Goal: Task Accomplishment & Management: Use online tool/utility

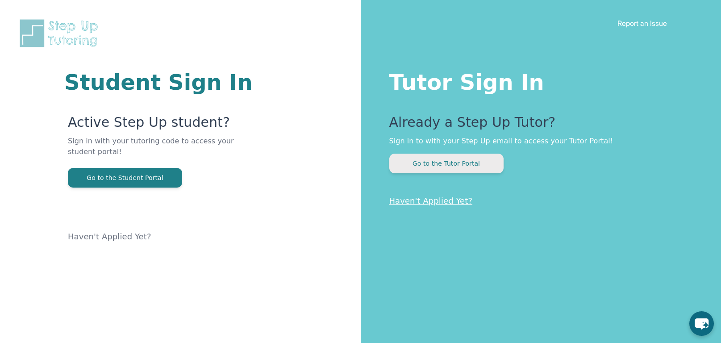
click at [455, 171] on button "Go to the Tutor Portal" at bounding box center [446, 163] width 114 height 20
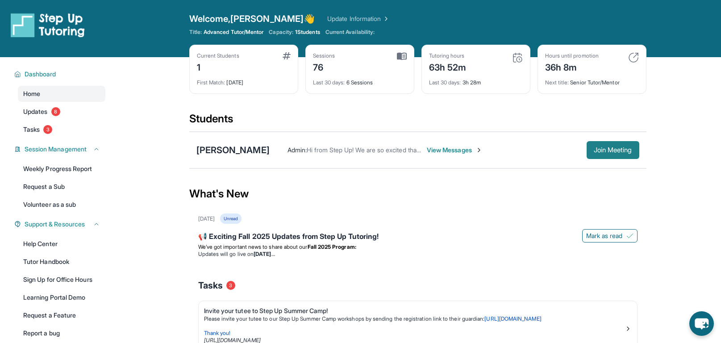
click at [622, 147] on span "Join Meeting" at bounding box center [612, 149] width 38 height 5
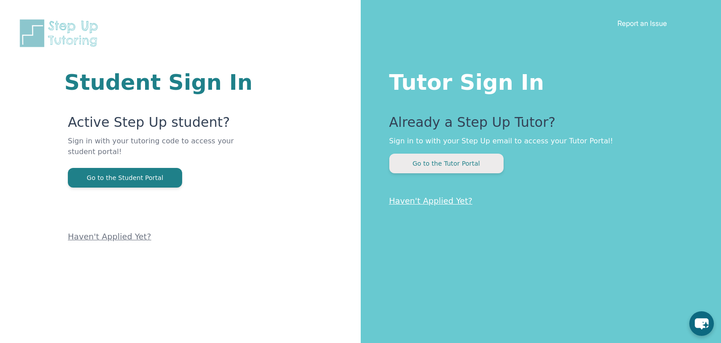
click at [475, 170] on button "Go to the Tutor Portal" at bounding box center [446, 163] width 114 height 20
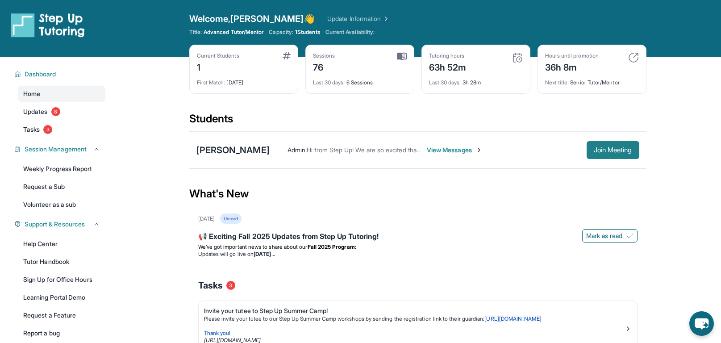
click at [607, 148] on span "Join Meeting" at bounding box center [612, 149] width 38 height 5
